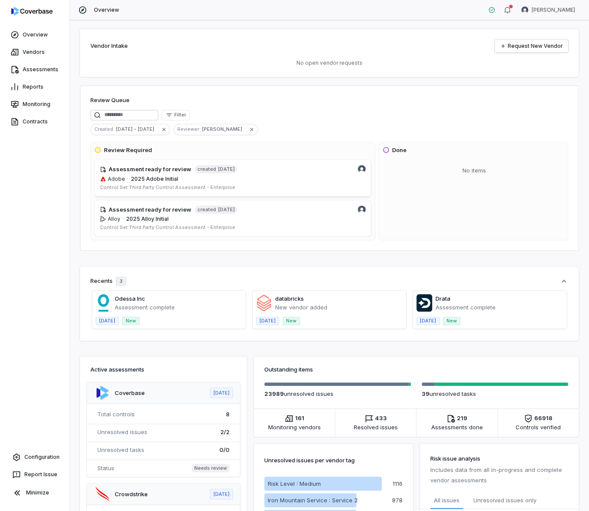
click at [246, 133] on button "button" at bounding box center [252, 129] width 12 height 10
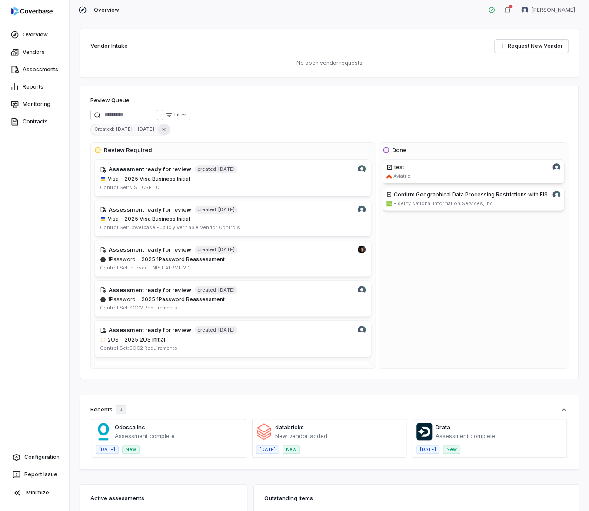
click at [162, 129] on icon "button" at bounding box center [163, 129] width 3 height 3
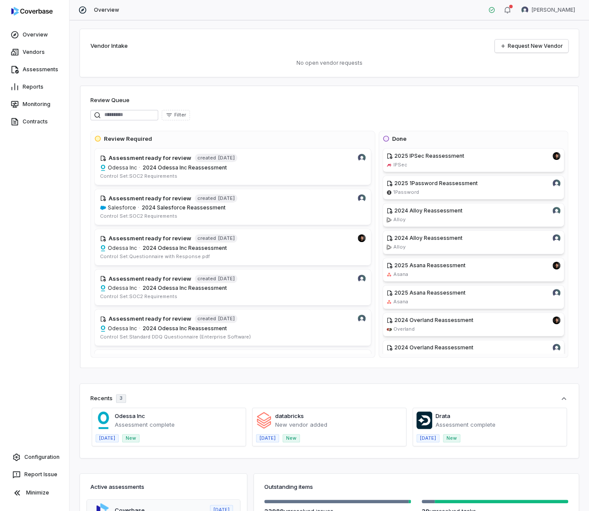
click at [151, 77] on div "Vendor Intake Request New Vendor No open vendor requests" at bounding box center [329, 53] width 499 height 48
click at [232, 101] on div "Review Queue" at bounding box center [329, 101] width 478 height 10
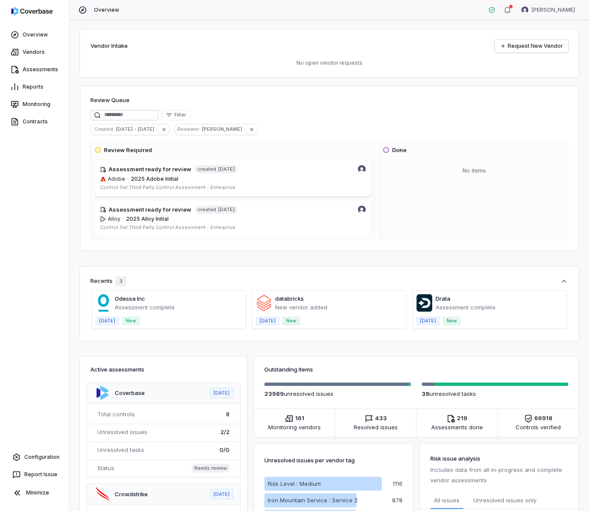
click at [286, 152] on span "Review Required" at bounding box center [232, 150] width 277 height 9
click at [250, 130] on icon "button" at bounding box center [251, 129] width 3 height 3
